Goal: Task Accomplishment & Management: Manage account settings

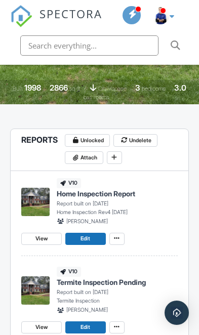
scroll to position [216, 0]
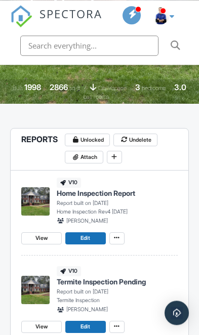
click at [80, 156] on span at bounding box center [75, 157] width 10 height 10
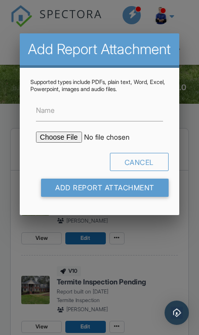
click at [53, 142] on input "file" at bounding box center [113, 137] width 155 height 11
type input "C:\fakepath\[STREET_ADDRESS]pdf"
click at [68, 114] on input "Name" at bounding box center [99, 111] width 127 height 22
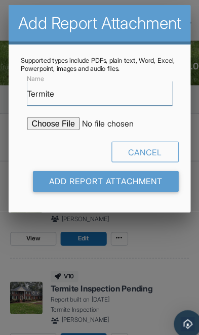
type input "Termite"
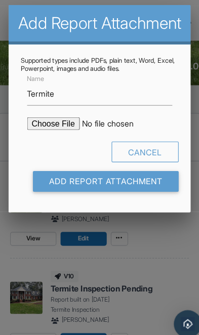
click at [116, 179] on input "Add Report Attachment" at bounding box center [104, 188] width 127 height 18
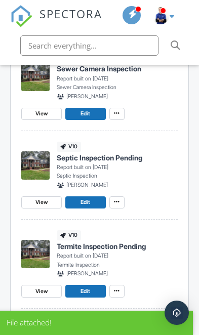
scroll to position [432, 0]
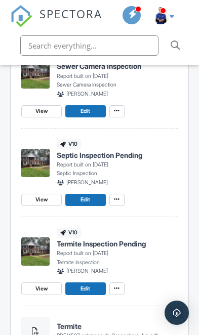
click at [120, 283] on span at bounding box center [117, 288] width 10 height 10
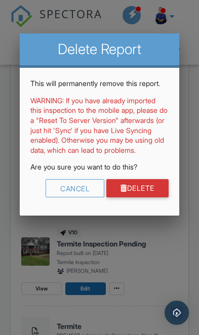
click at [142, 197] on link "Delete" at bounding box center [137, 188] width 62 height 18
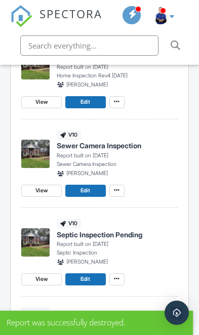
scroll to position [352, 0]
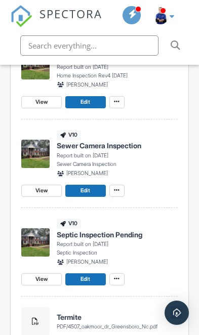
click at [41, 187] on span "View" at bounding box center [41, 190] width 12 height 9
click at [38, 188] on span "View" at bounding box center [41, 190] width 12 height 9
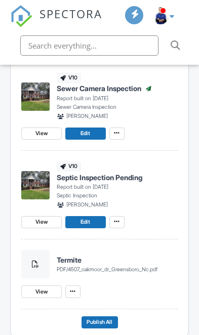
scroll to position [439, 0]
